Goal: Information Seeking & Learning: Learn about a topic

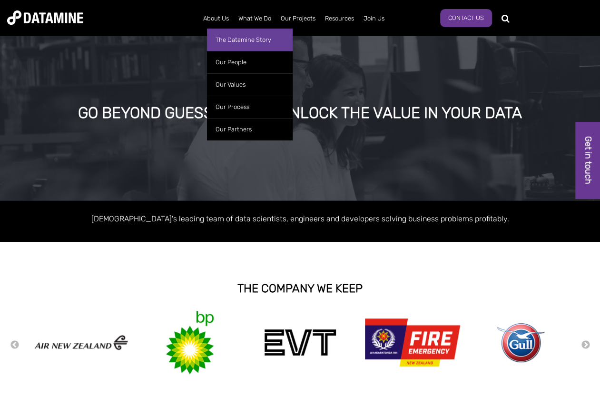
click at [228, 46] on link "The Datamine Story" at bounding box center [250, 40] width 86 height 22
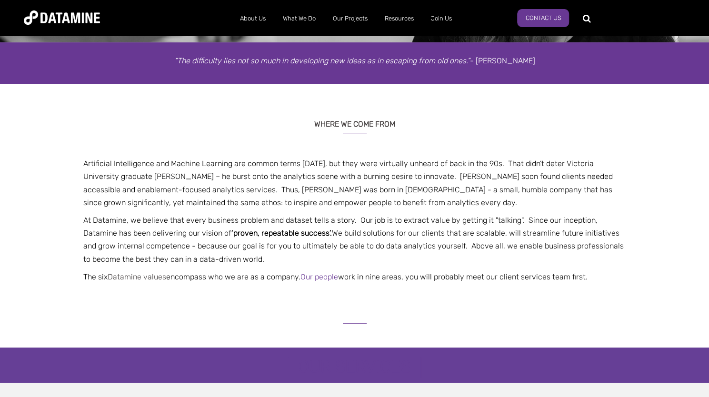
scroll to position [158, 0]
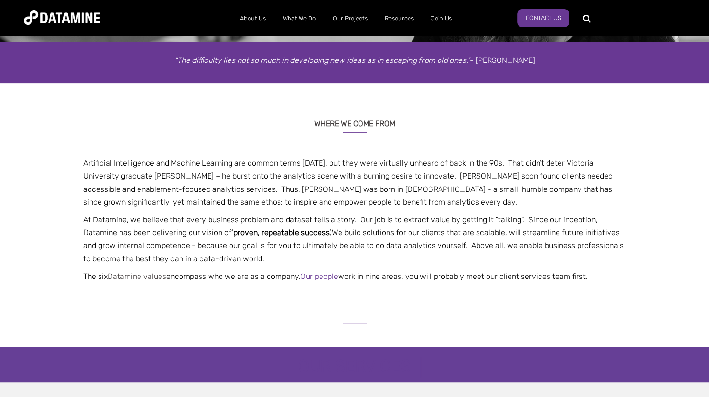
click at [132, 278] on link "Datamine values" at bounding box center [137, 276] width 59 height 9
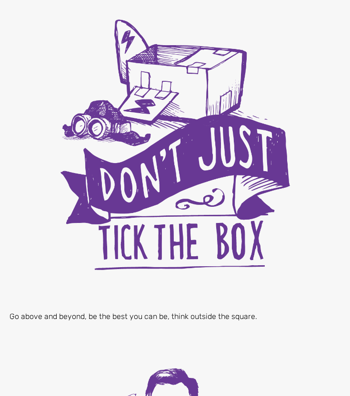
scroll to position [1789, 0]
